Goal: Task Accomplishment & Management: Manage account settings

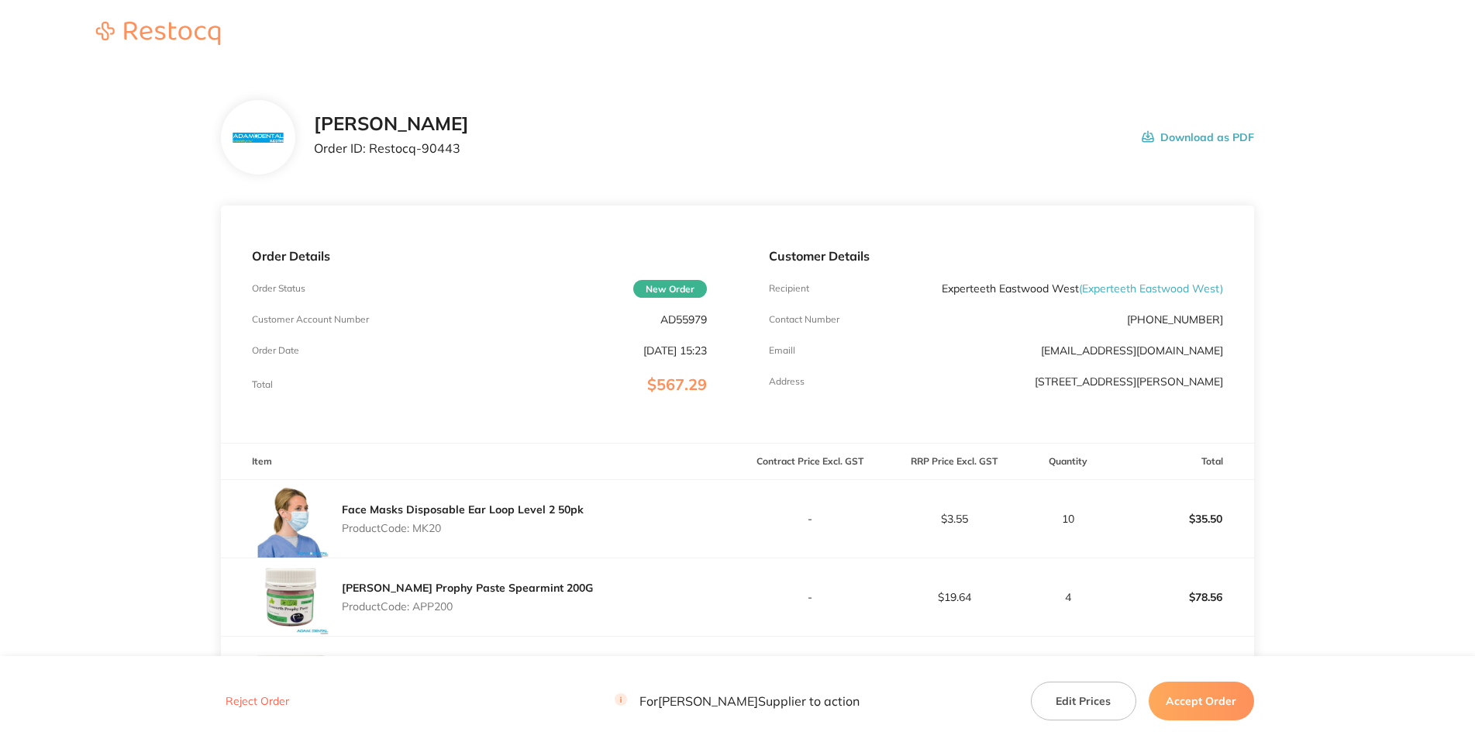
click at [702, 326] on p "AD55979" at bounding box center [684, 319] width 47 height 12
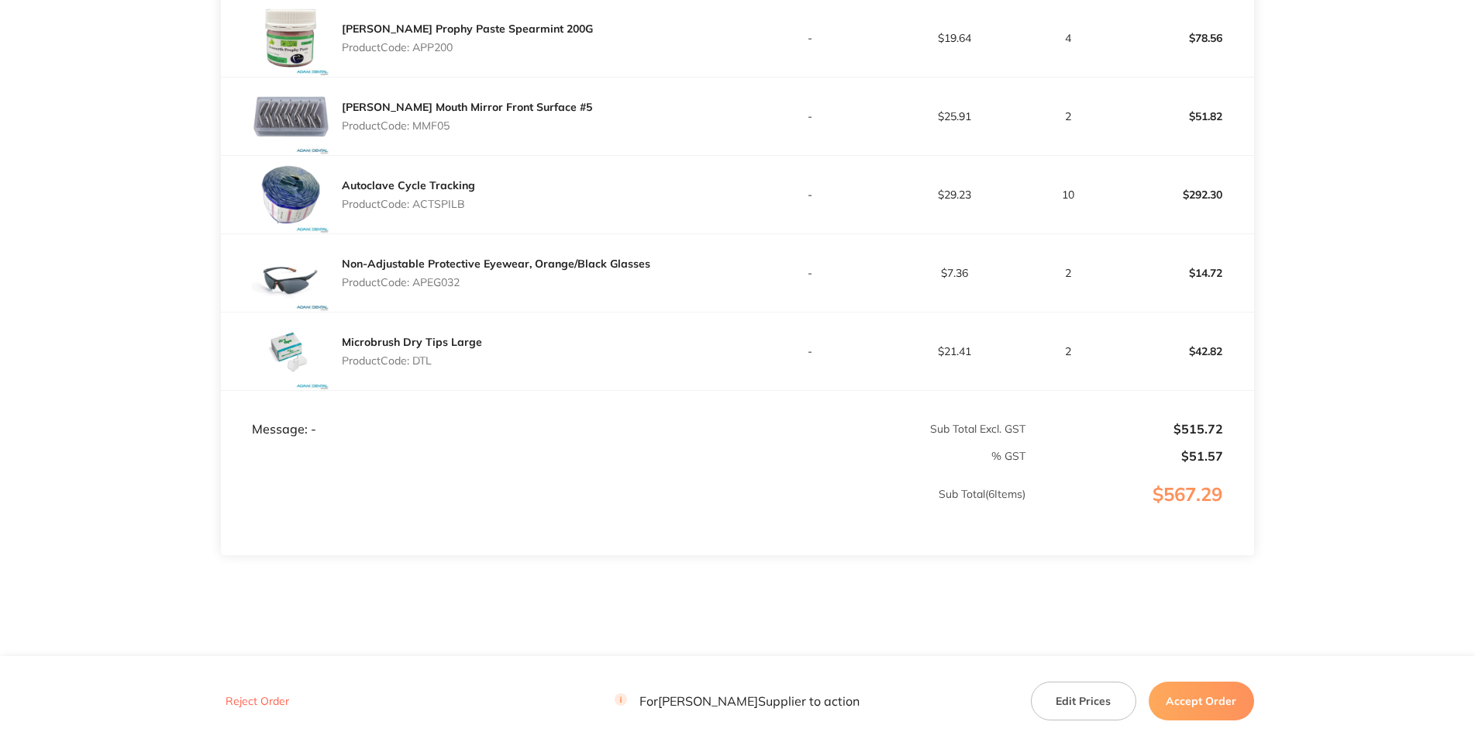
scroll to position [336, 0]
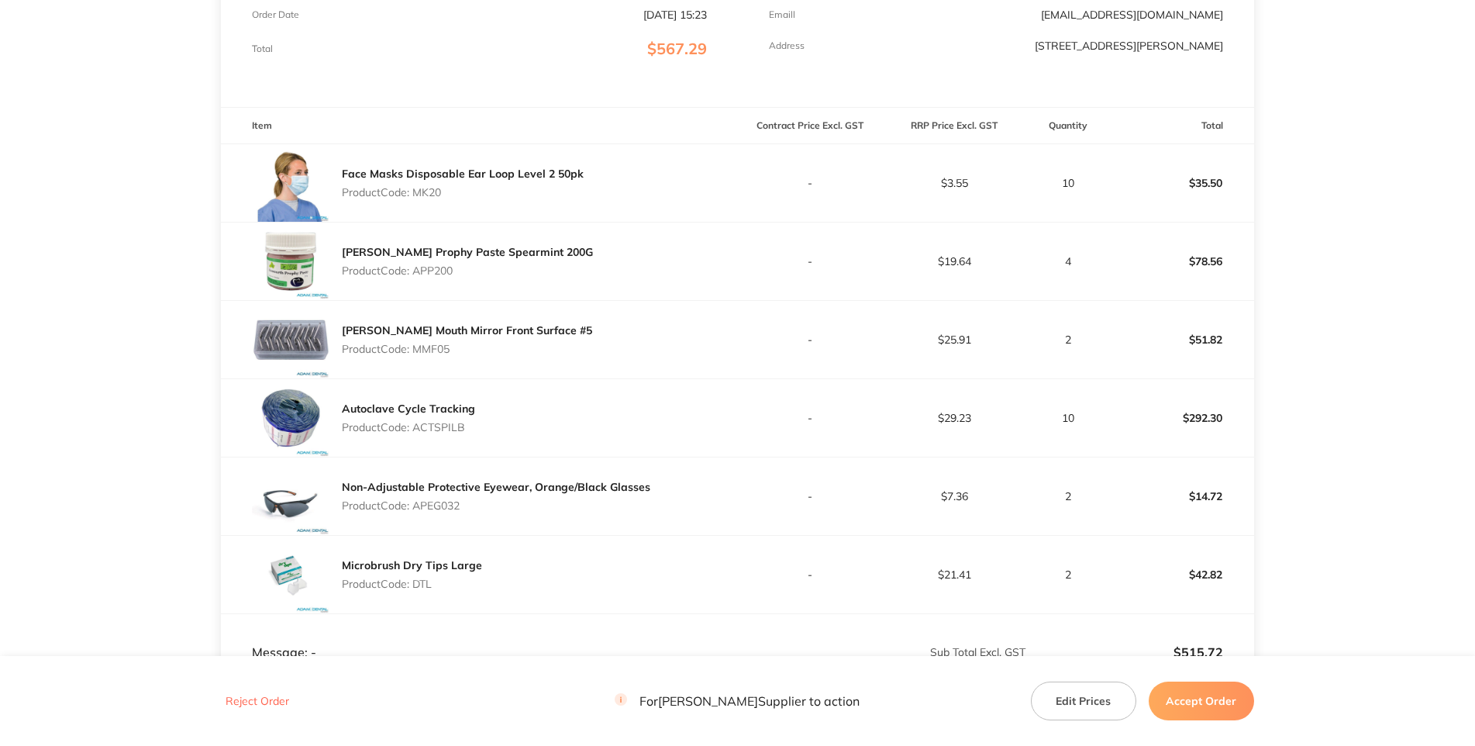
click at [435, 198] on p "Product Code: MK20" at bounding box center [463, 192] width 242 height 12
click at [439, 277] on p "Product Code: APP200" at bounding box center [467, 270] width 251 height 12
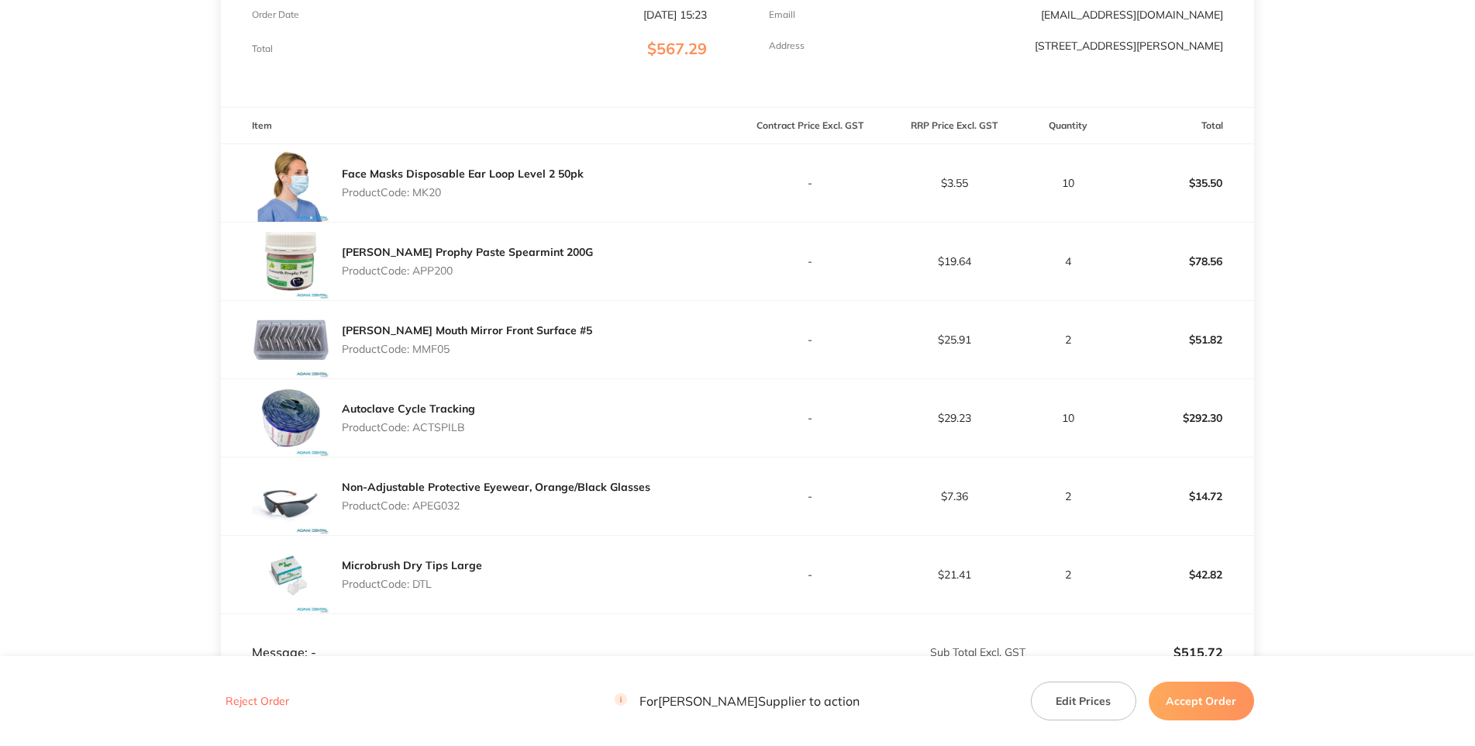
click at [440, 277] on p "Product Code: APP200" at bounding box center [467, 270] width 251 height 12
click at [506, 378] on div "[PERSON_NAME] Mouth Mirror Front Surface #5 Product Code: MMF05" at bounding box center [479, 340] width 516 height 78
click at [438, 355] on p "Product Code: MMF05" at bounding box center [467, 349] width 250 height 12
click at [449, 433] on p "Product Code: ACTSPILB" at bounding box center [408, 427] width 133 height 12
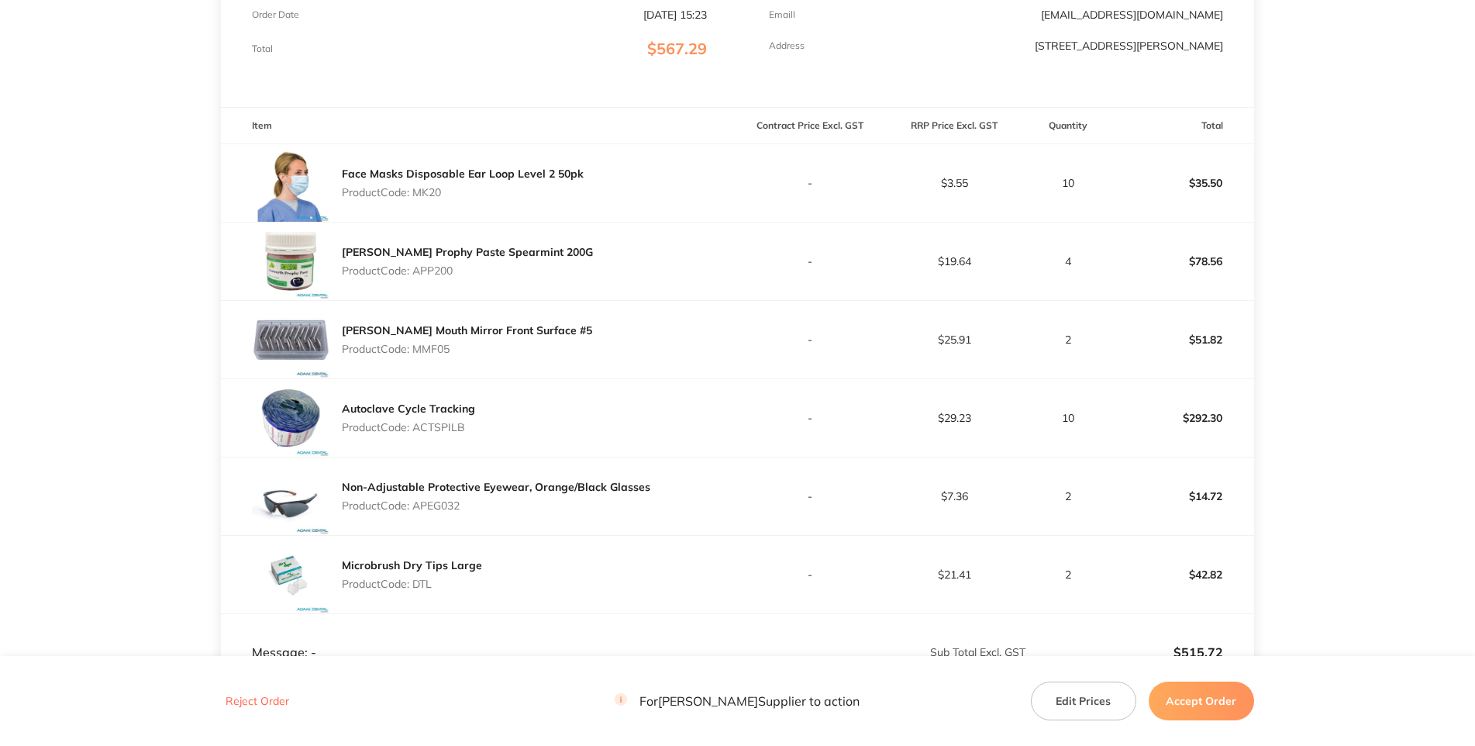
click at [448, 433] on p "Product Code: ACTSPILB" at bounding box center [408, 427] width 133 height 12
click at [652, 457] on div "Autoclave Cycle Tracking Product Code: ACTSPILB" at bounding box center [479, 418] width 516 height 78
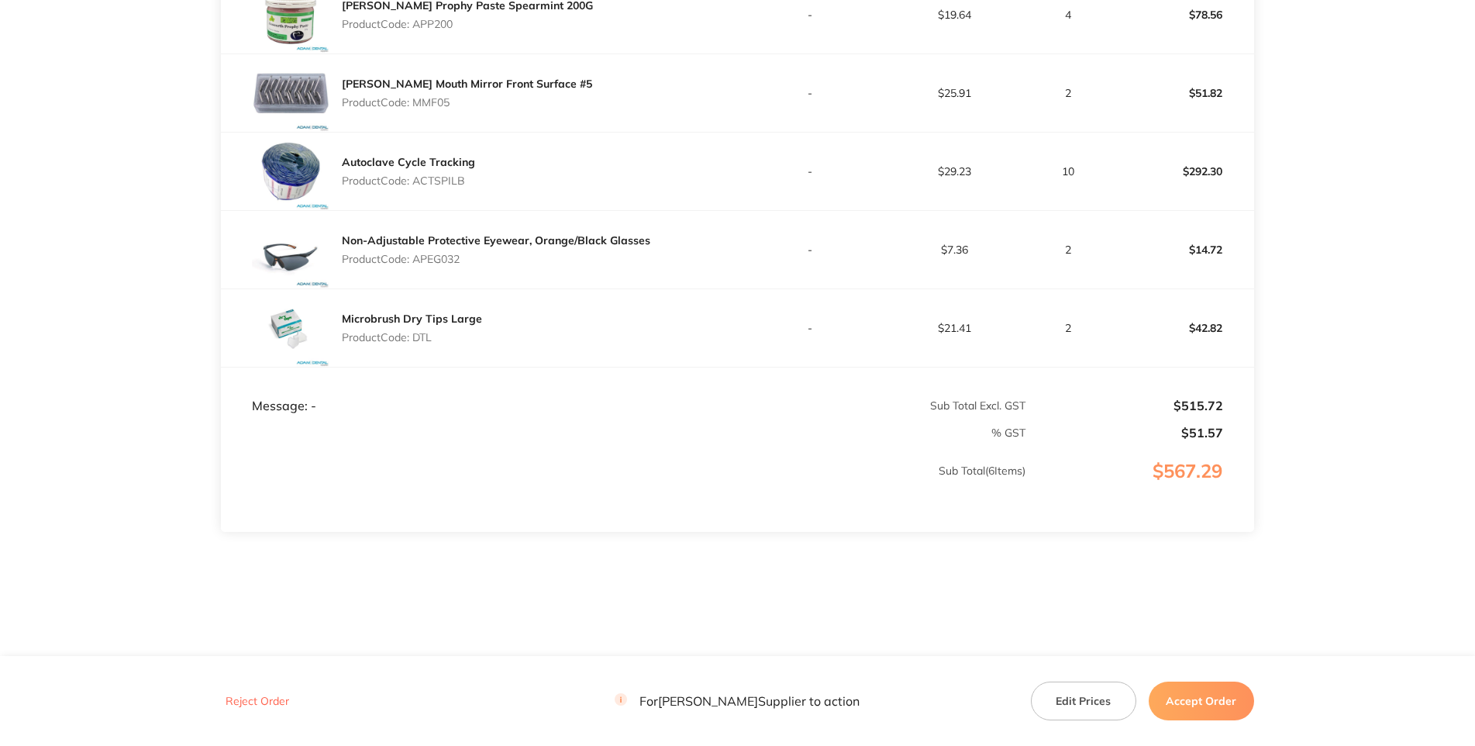
click at [443, 265] on p "Product Code: APEG032" at bounding box center [496, 259] width 309 height 12
click at [426, 343] on p "Product Code: DTL" at bounding box center [412, 337] width 140 height 12
click at [917, 430] on main "[PERSON_NAME] Order ID: Restocq- 90443 Download as PDF Order Details Order Stat…" at bounding box center [737, 71] width 1475 height 1169
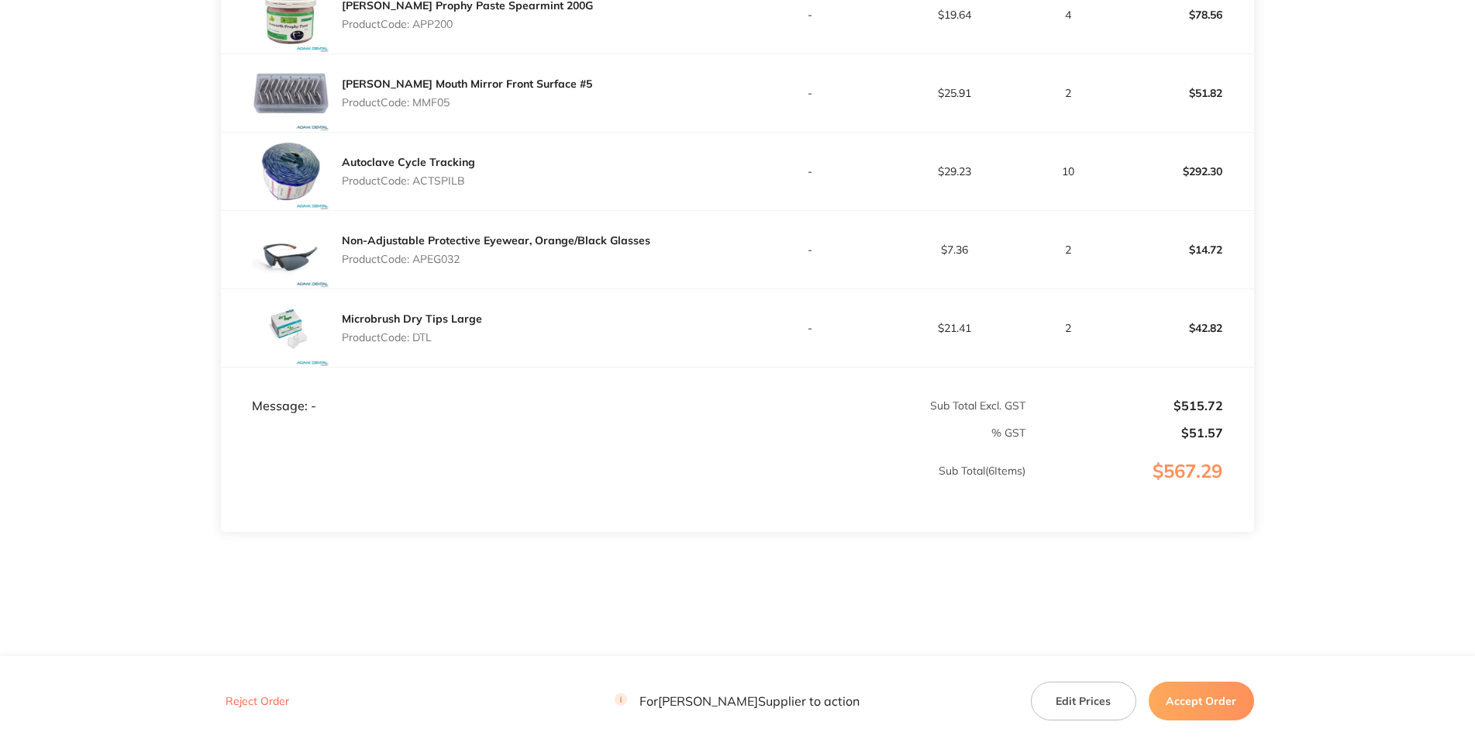
scroll to position [0, 0]
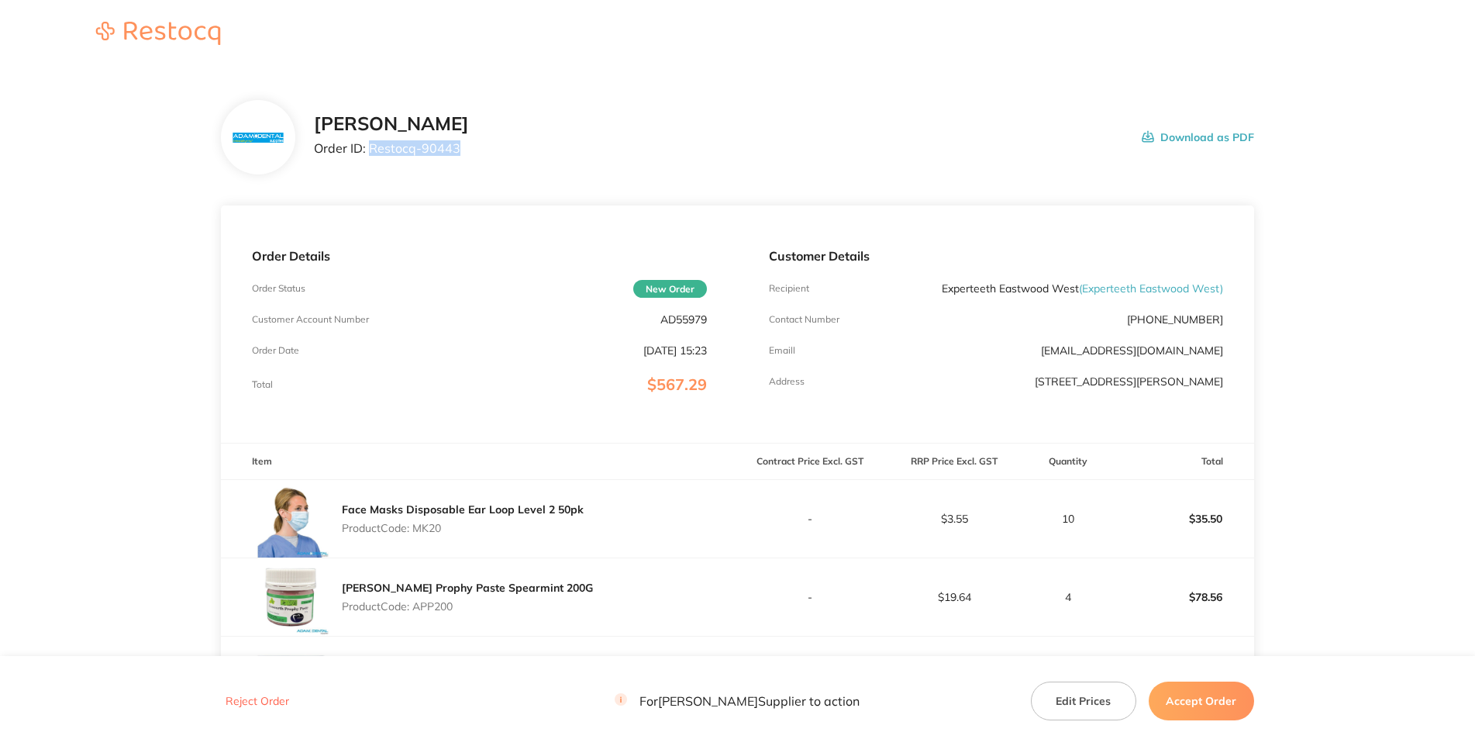
drag, startPoint x: 386, startPoint y: 210, endPoint x: 299, endPoint y: 206, distance: 86.9
click at [314, 155] on p "Order ID: Restocq- 90443" at bounding box center [391, 148] width 155 height 14
click at [273, 390] on p "Total" at bounding box center [262, 384] width 21 height 11
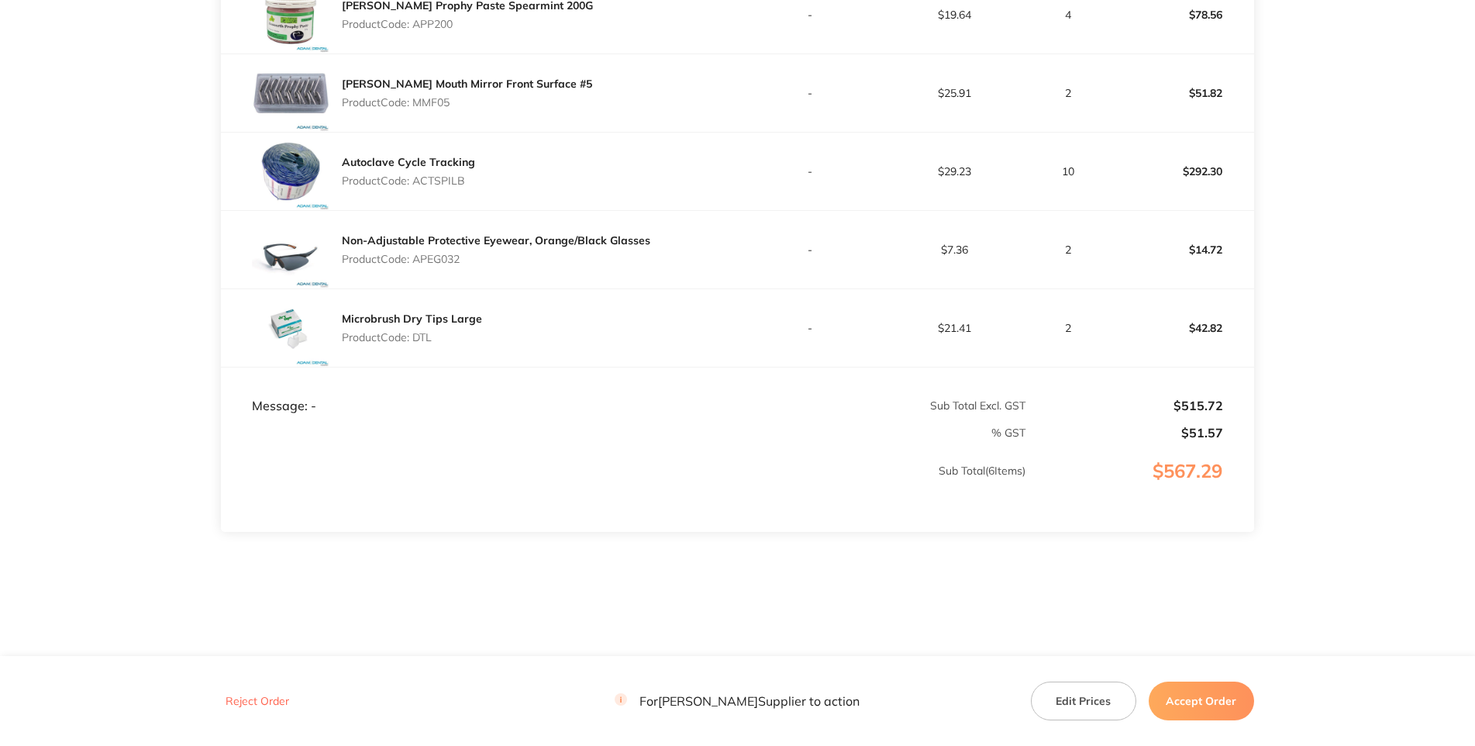
click at [440, 253] on p "Product Code: APEG032" at bounding box center [496, 259] width 309 height 12
click at [430, 331] on p "Product Code: DTL" at bounding box center [412, 337] width 140 height 12
click at [729, 464] on p "Sub Total ( 6 Items)" at bounding box center [624, 485] width 804 height 43
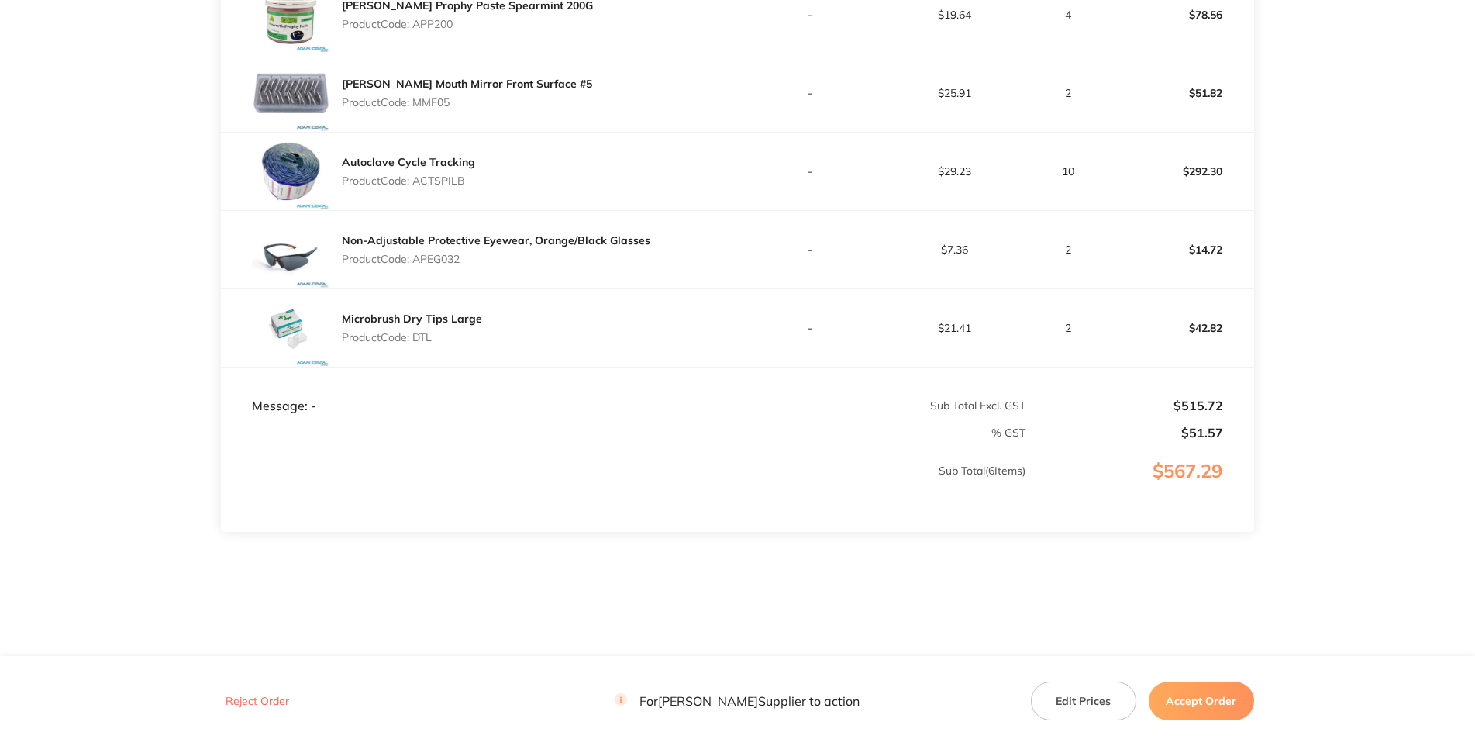
click at [917, 473] on button "Accept Order" at bounding box center [1201, 700] width 105 height 39
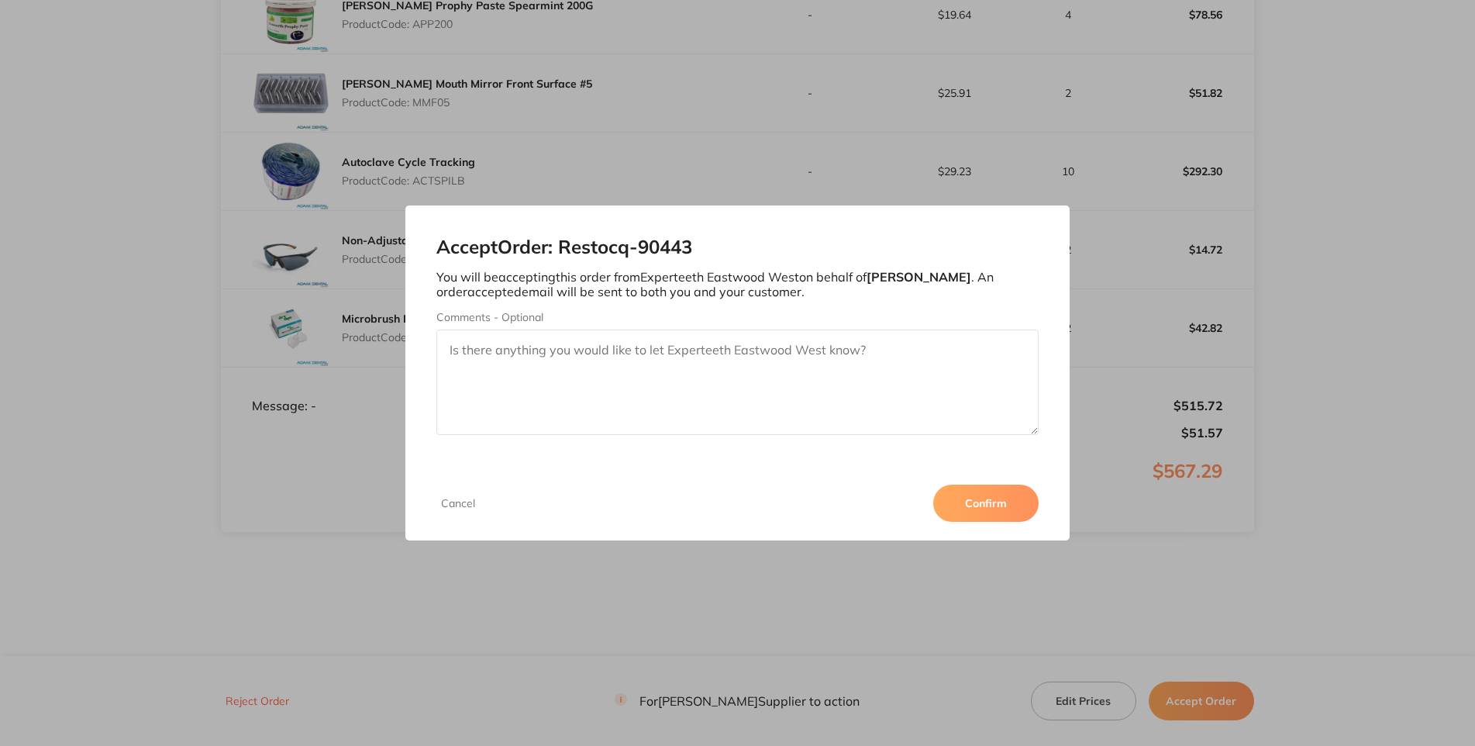
click at [917, 473] on button "Confirm" at bounding box center [985, 503] width 105 height 37
